Goal: Transaction & Acquisition: Purchase product/service

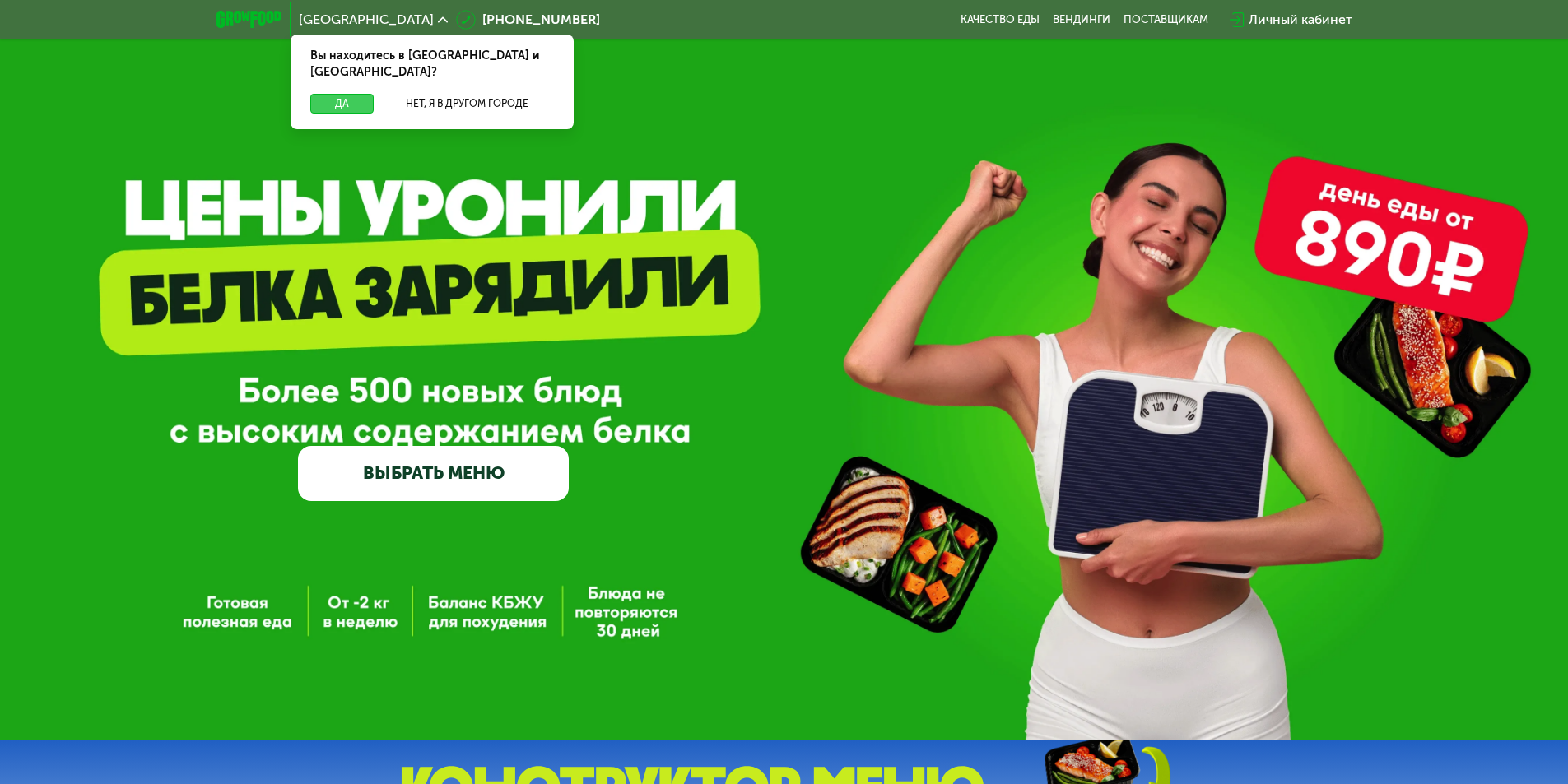
click at [329, 94] on button "Да" at bounding box center [342, 103] width 63 height 20
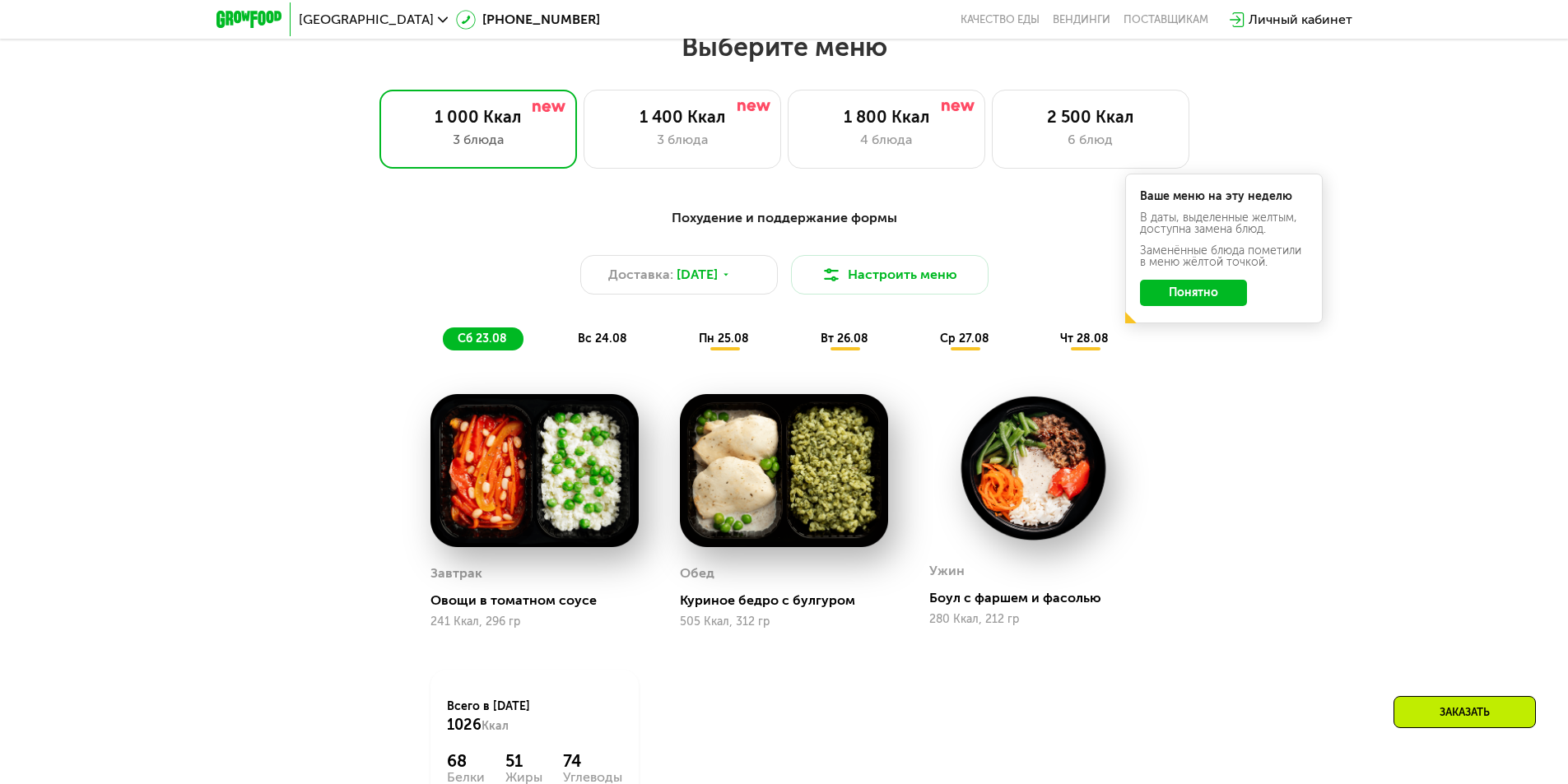
scroll to position [906, 0]
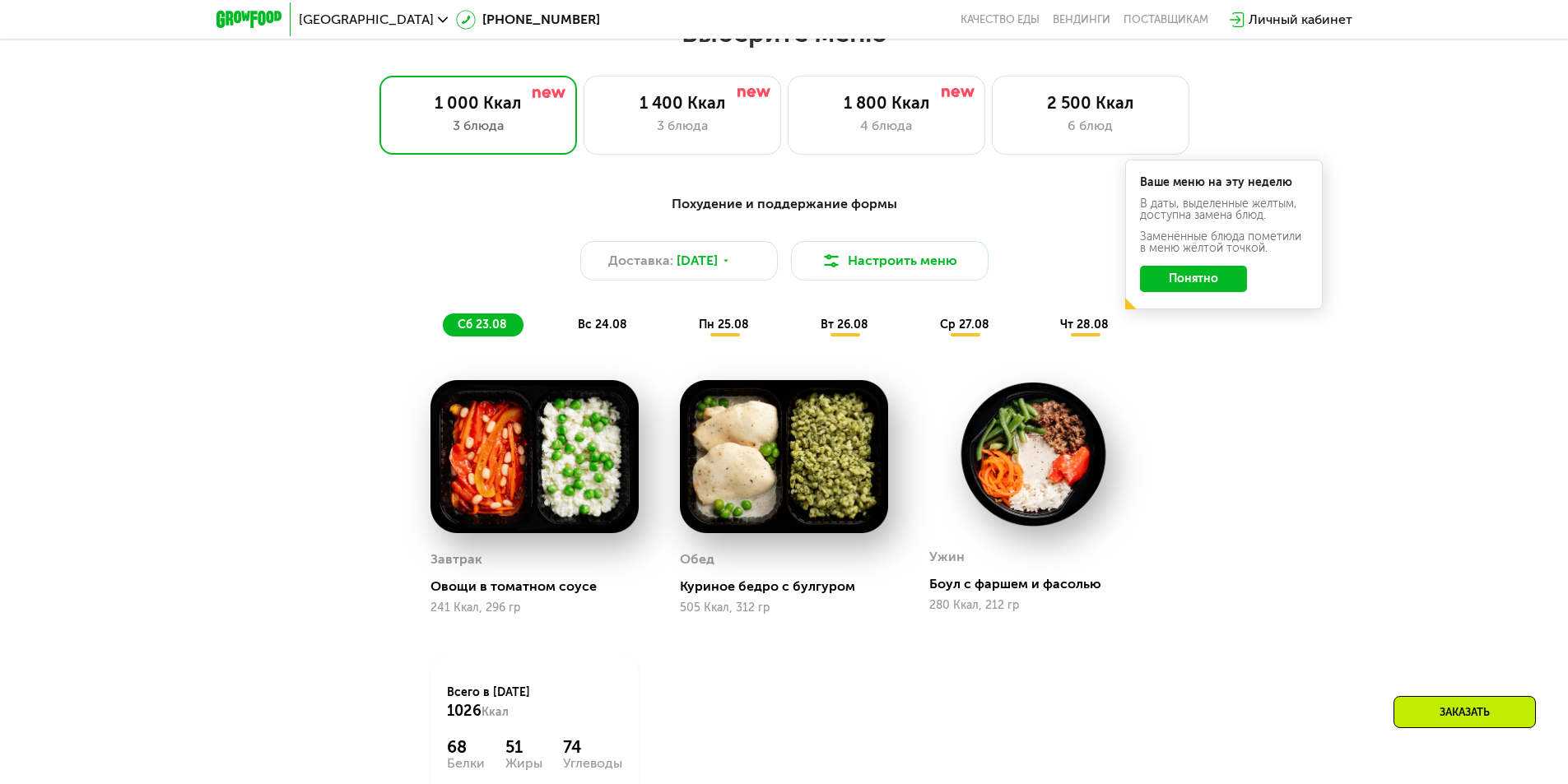
click at [733, 331] on span "пн 25.08" at bounding box center [724, 324] width 50 height 14
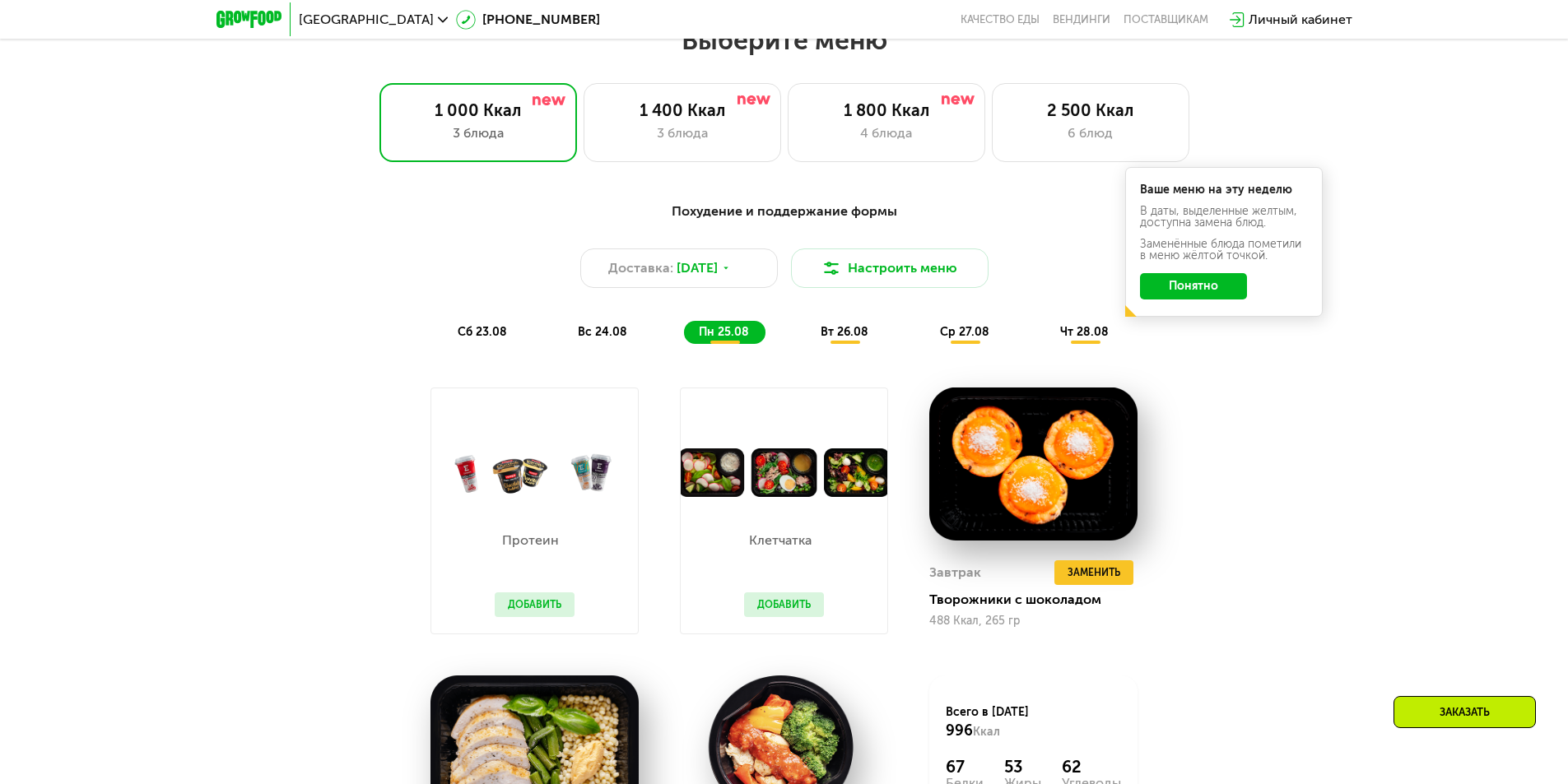
scroll to position [823, 0]
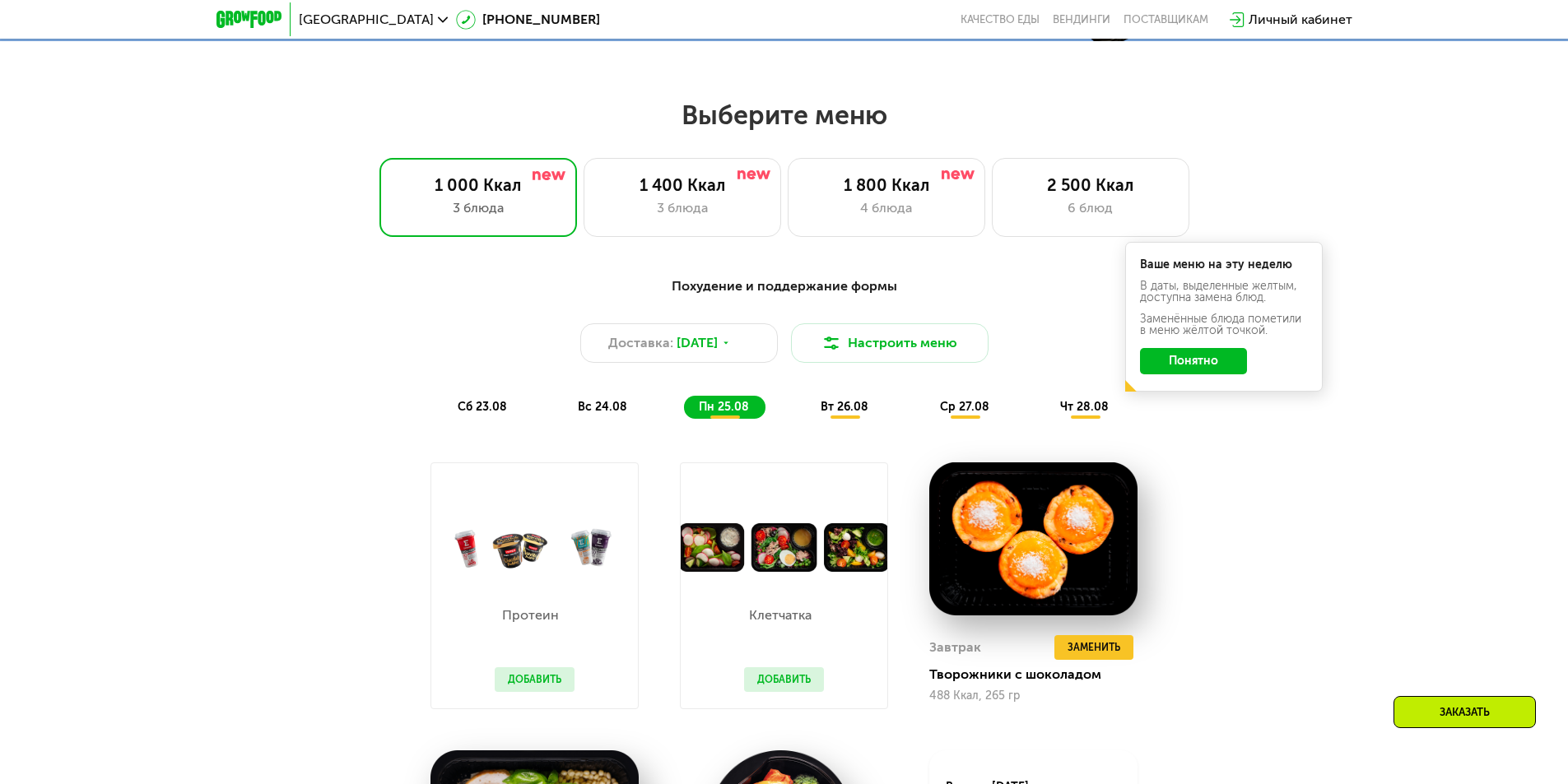
click at [852, 408] on span "вт 26.08" at bounding box center [844, 406] width 48 height 14
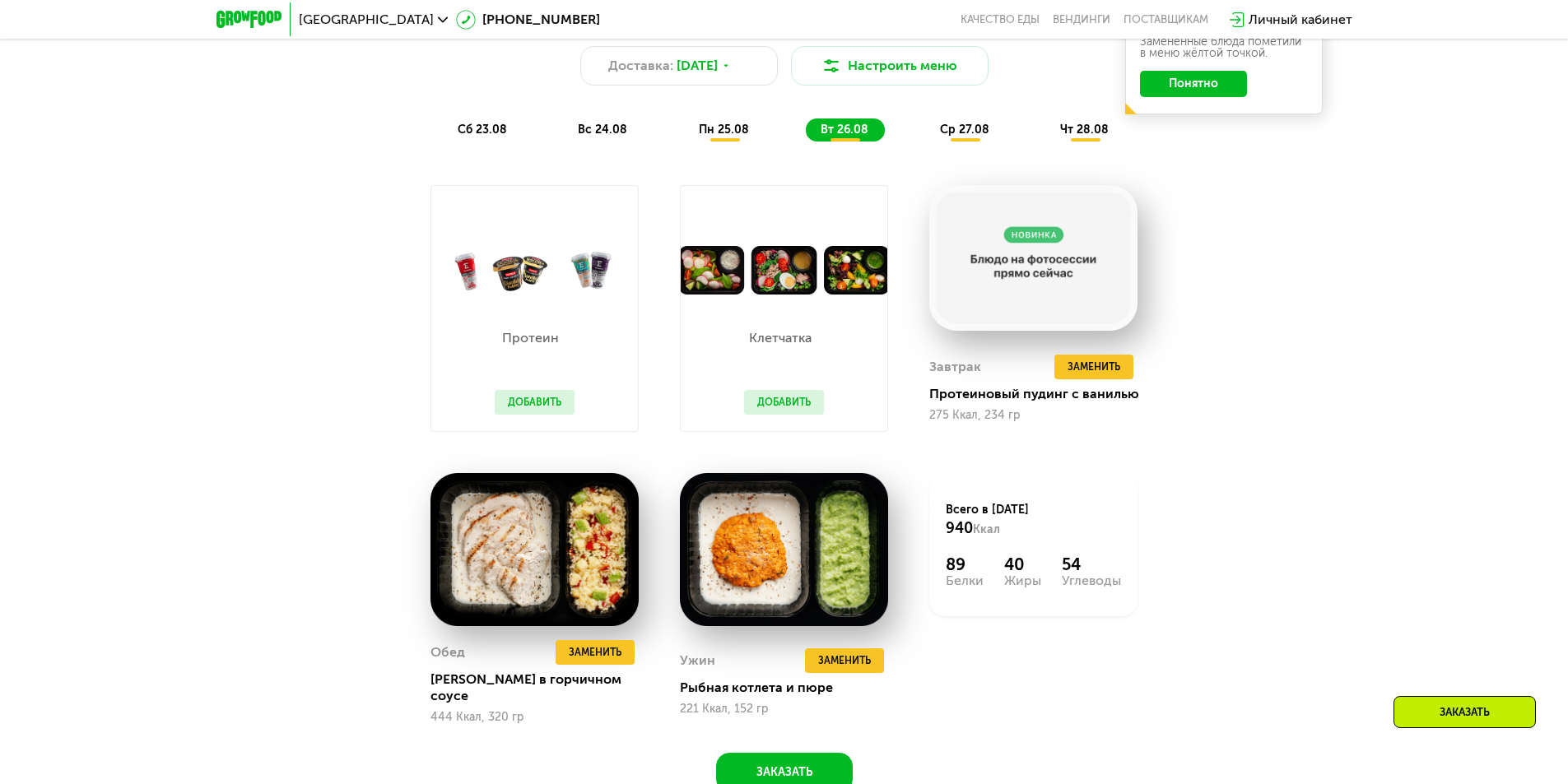
scroll to position [1152, 0]
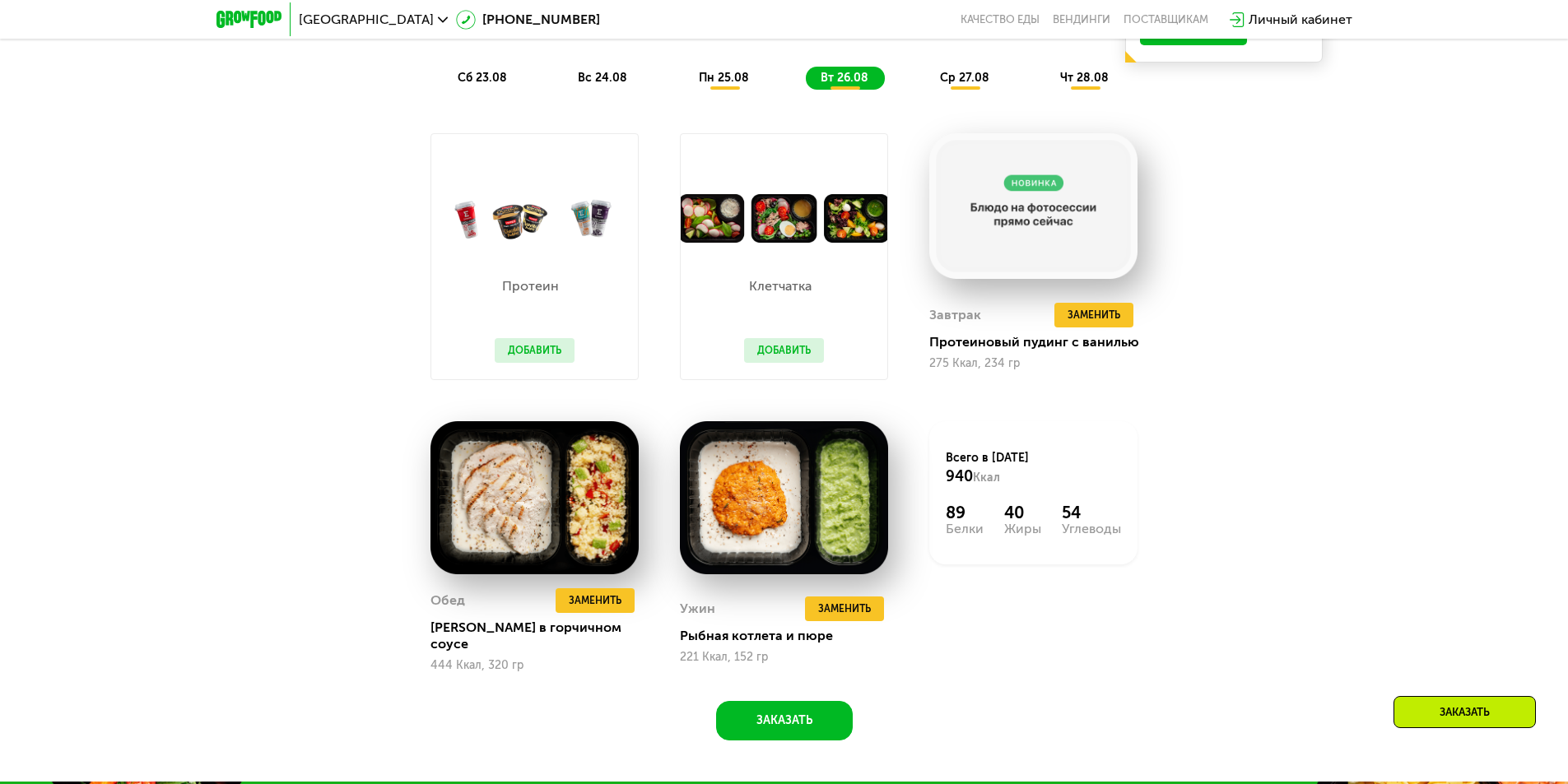
click at [1321, 438] on div "Похудение и поддержание формы Доставка: [DATE] Настроить меню сб 23.08 вс 24.08…" at bounding box center [784, 353] width 1568 height 859
click at [958, 83] on span "ср 27.08" at bounding box center [964, 77] width 49 height 14
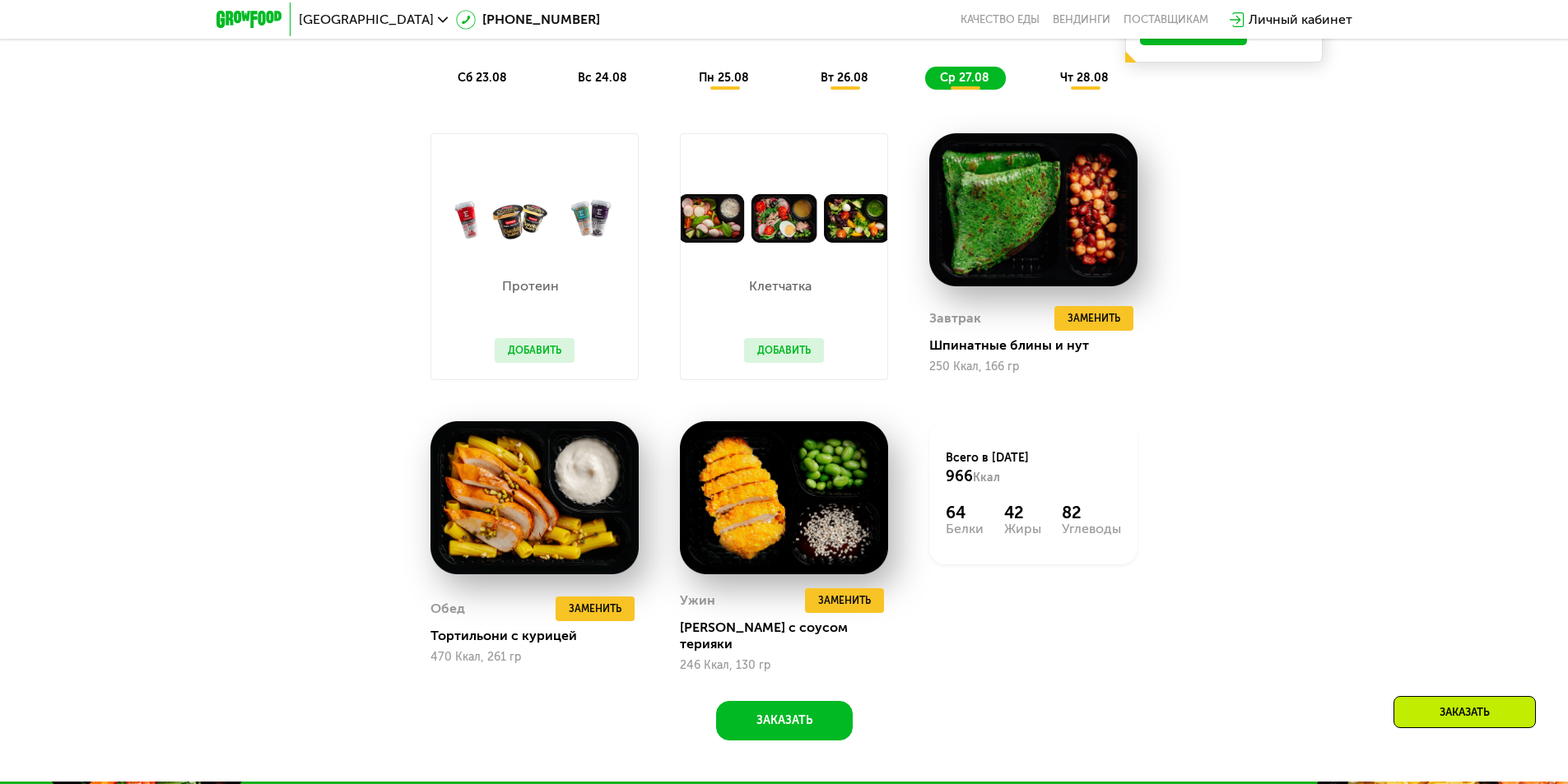
click at [1091, 81] on span "чт 28.08" at bounding box center [1083, 77] width 48 height 14
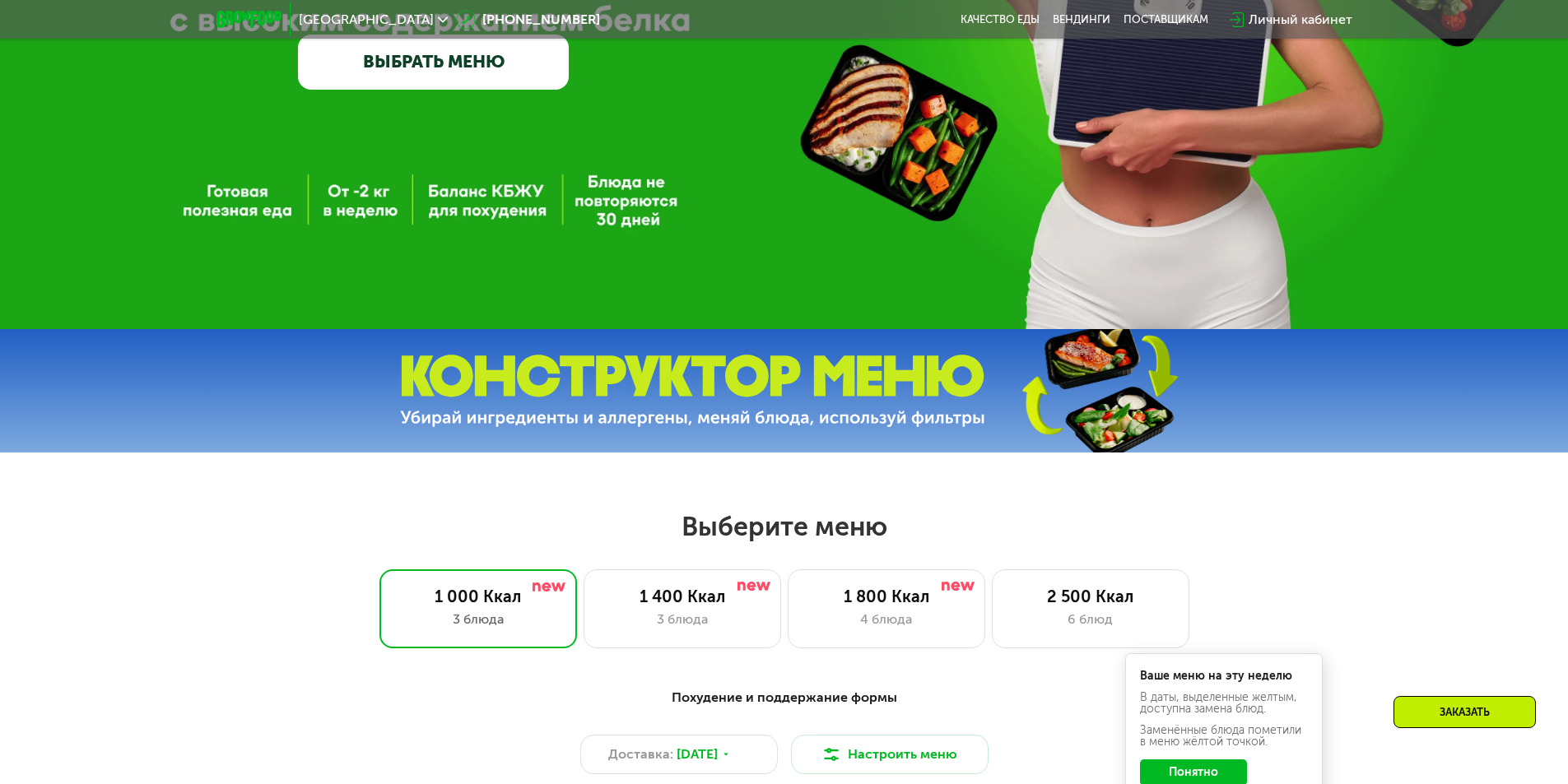
scroll to position [576, 0]
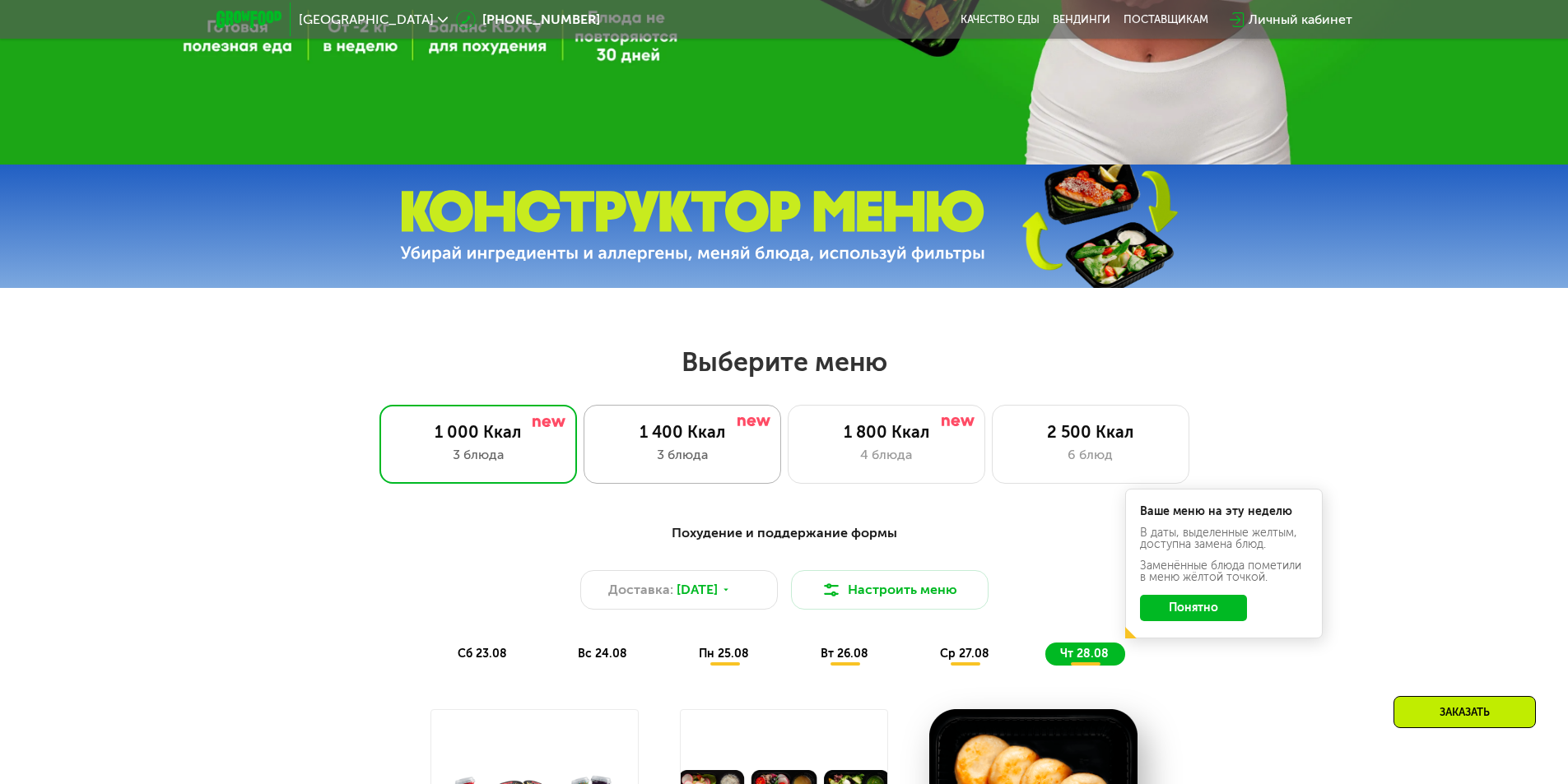
click at [788, 448] on div "1 400 Ккал 3 блюда" at bounding box center [886, 445] width 197 height 79
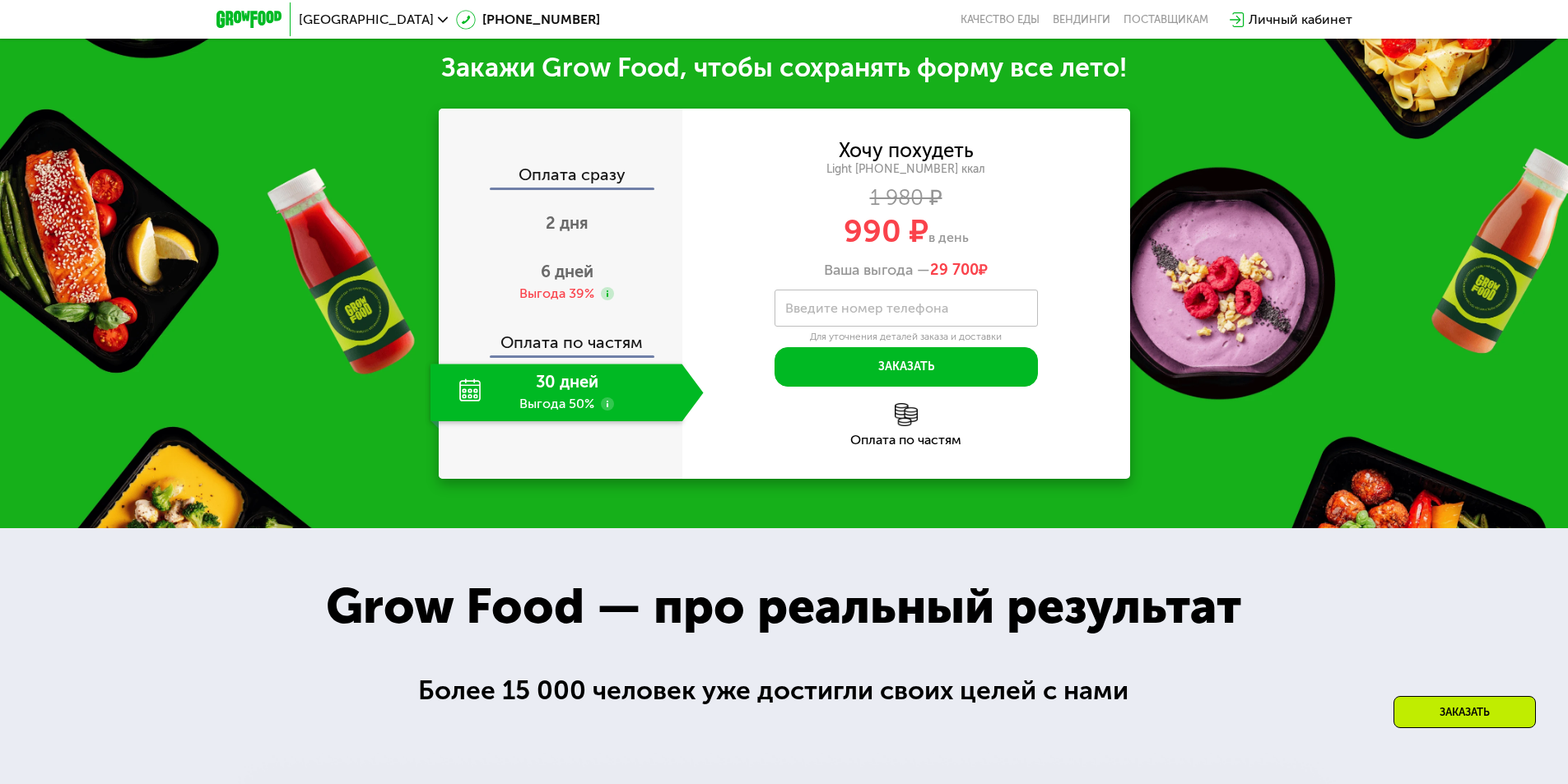
scroll to position [1811, 0]
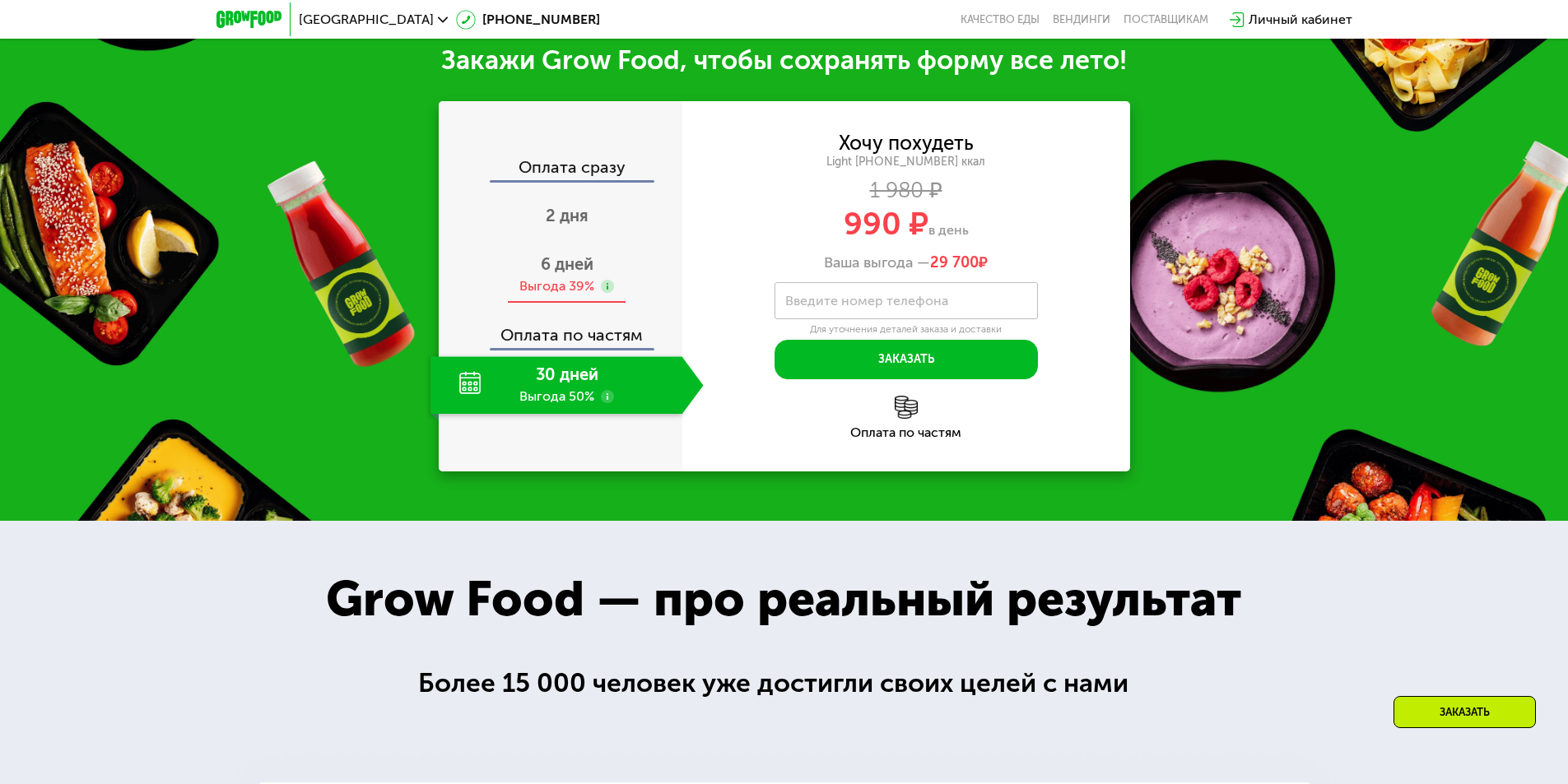
click at [564, 274] on span "6 дней" at bounding box center [568, 264] width 53 height 20
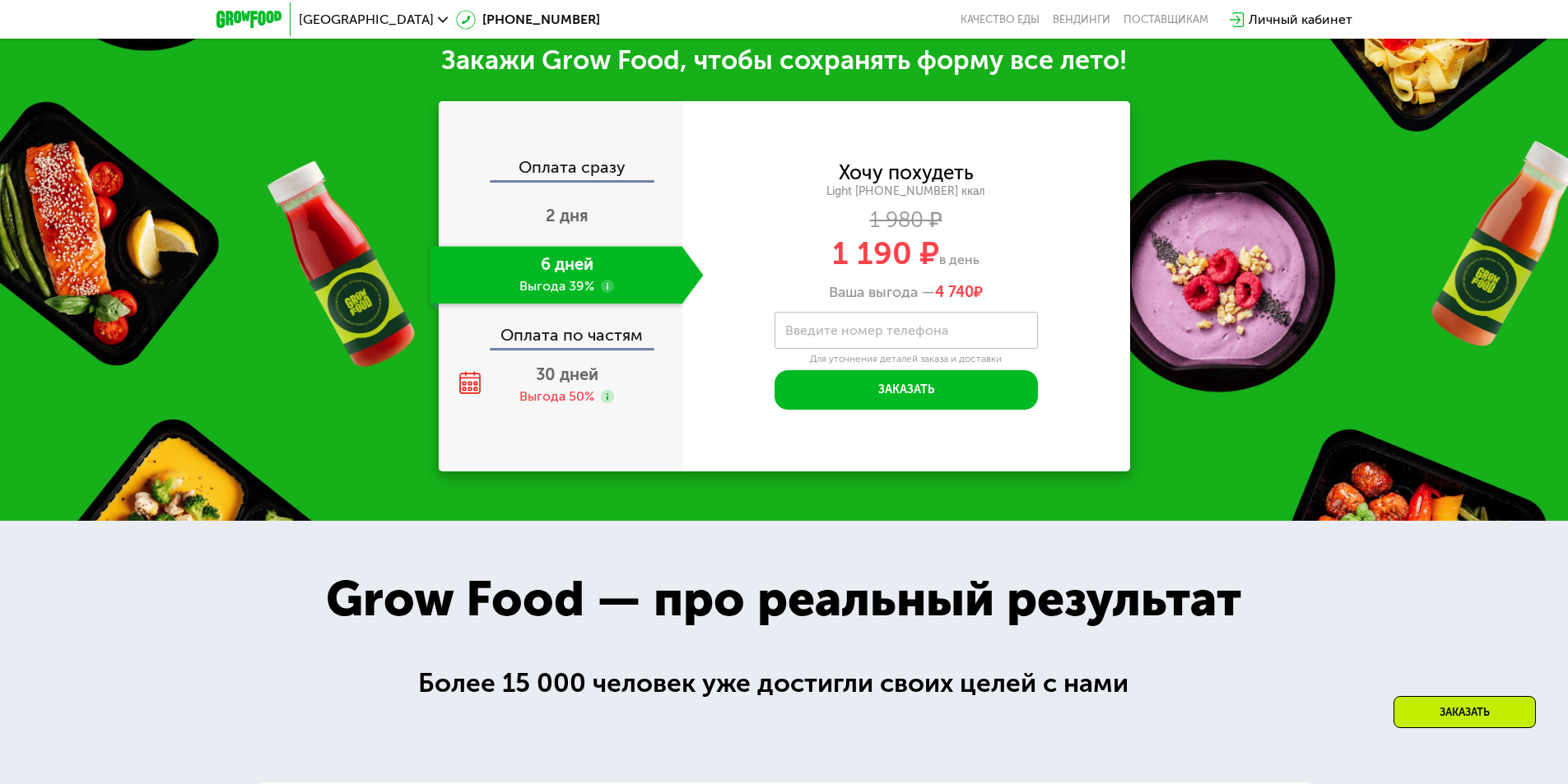
click at [574, 349] on div "Оплата по частям" at bounding box center [561, 330] width 242 height 38
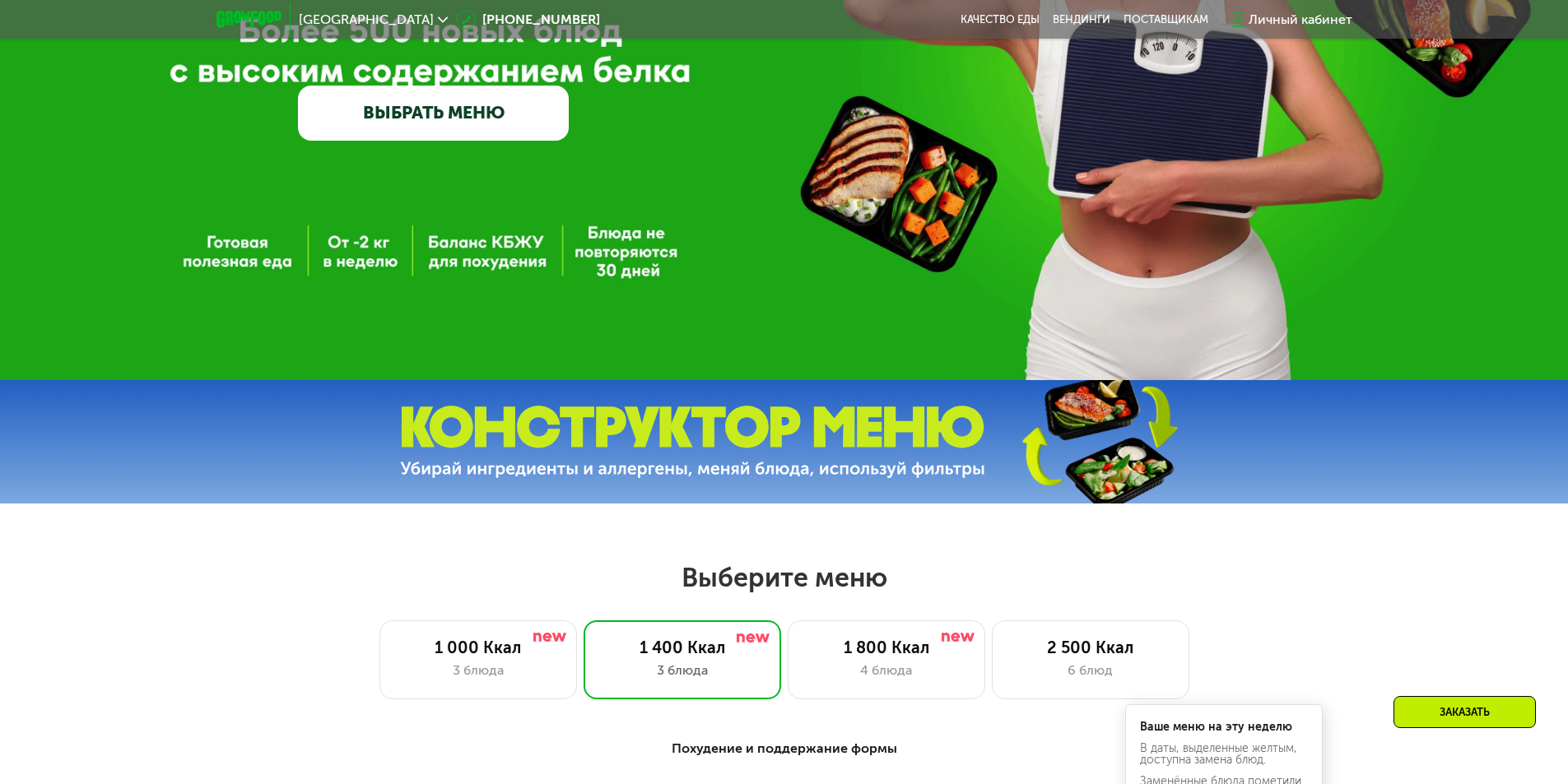
scroll to position [164, 0]
